Goal: Navigation & Orientation: Find specific page/section

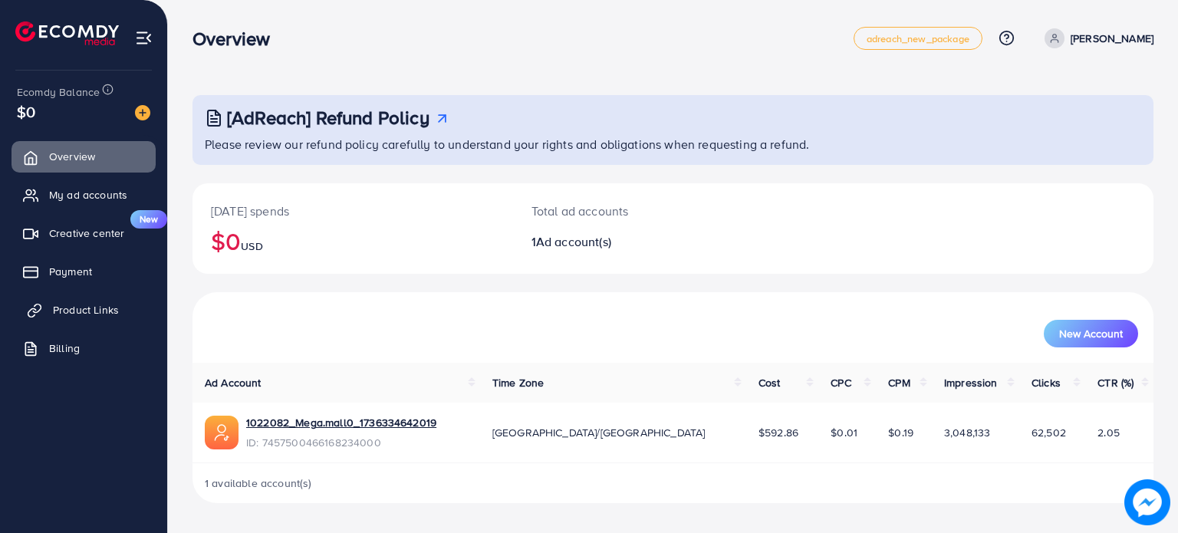
click at [104, 316] on span "Product Links" at bounding box center [86, 309] width 66 height 15
click at [107, 313] on span "Product Links" at bounding box center [86, 309] width 66 height 15
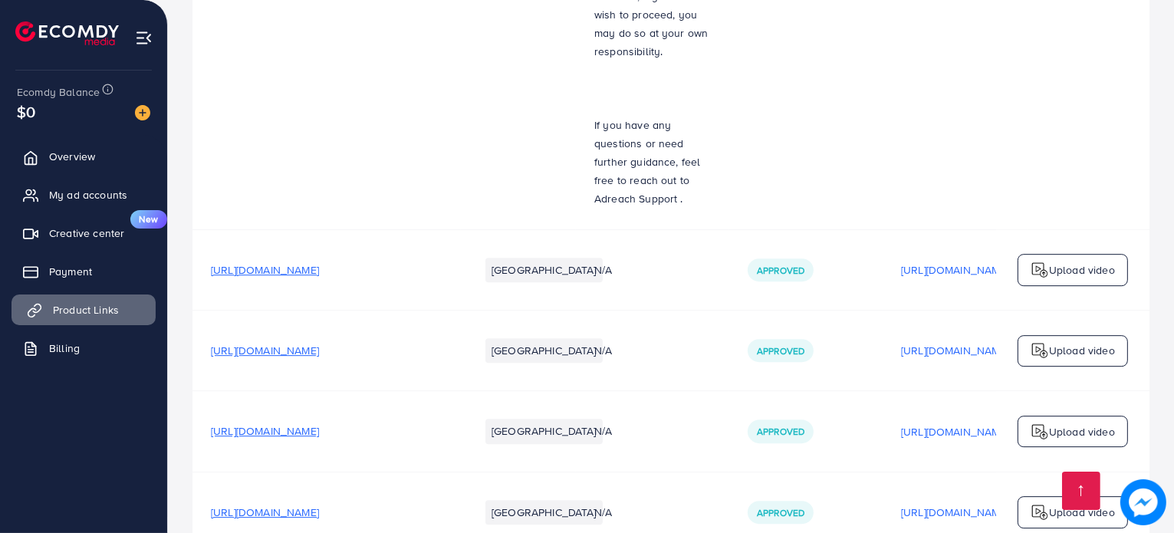
scroll to position [10785, 0]
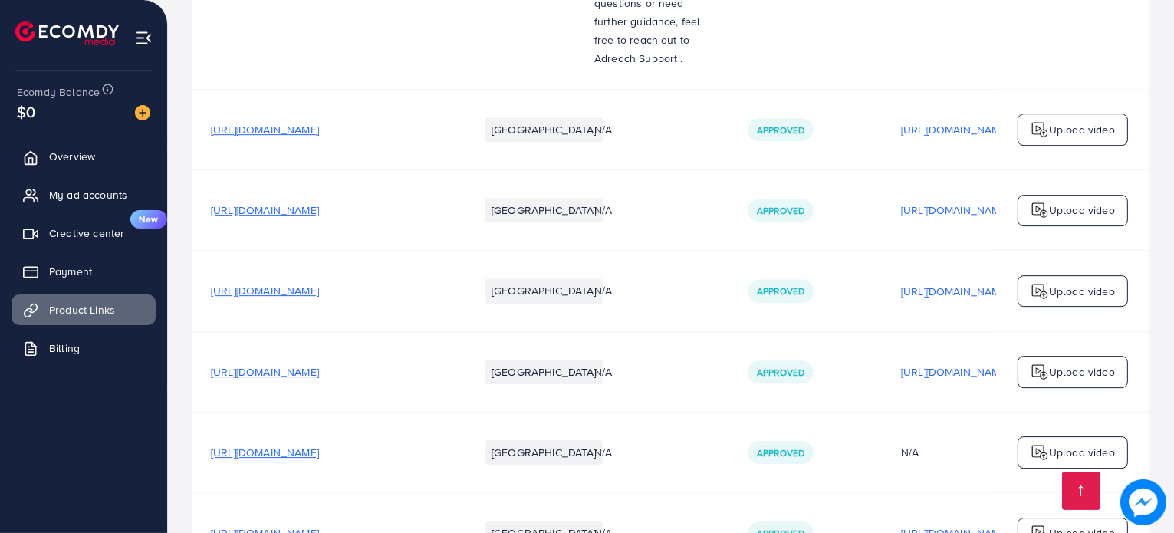
drag, startPoint x: 372, startPoint y: 420, endPoint x: 345, endPoint y: 419, distance: 26.9
click at [319, 525] on span "[URL][DOMAIN_NAME]" at bounding box center [265, 532] width 108 height 15
